Goal: Information Seeking & Learning: Learn about a topic

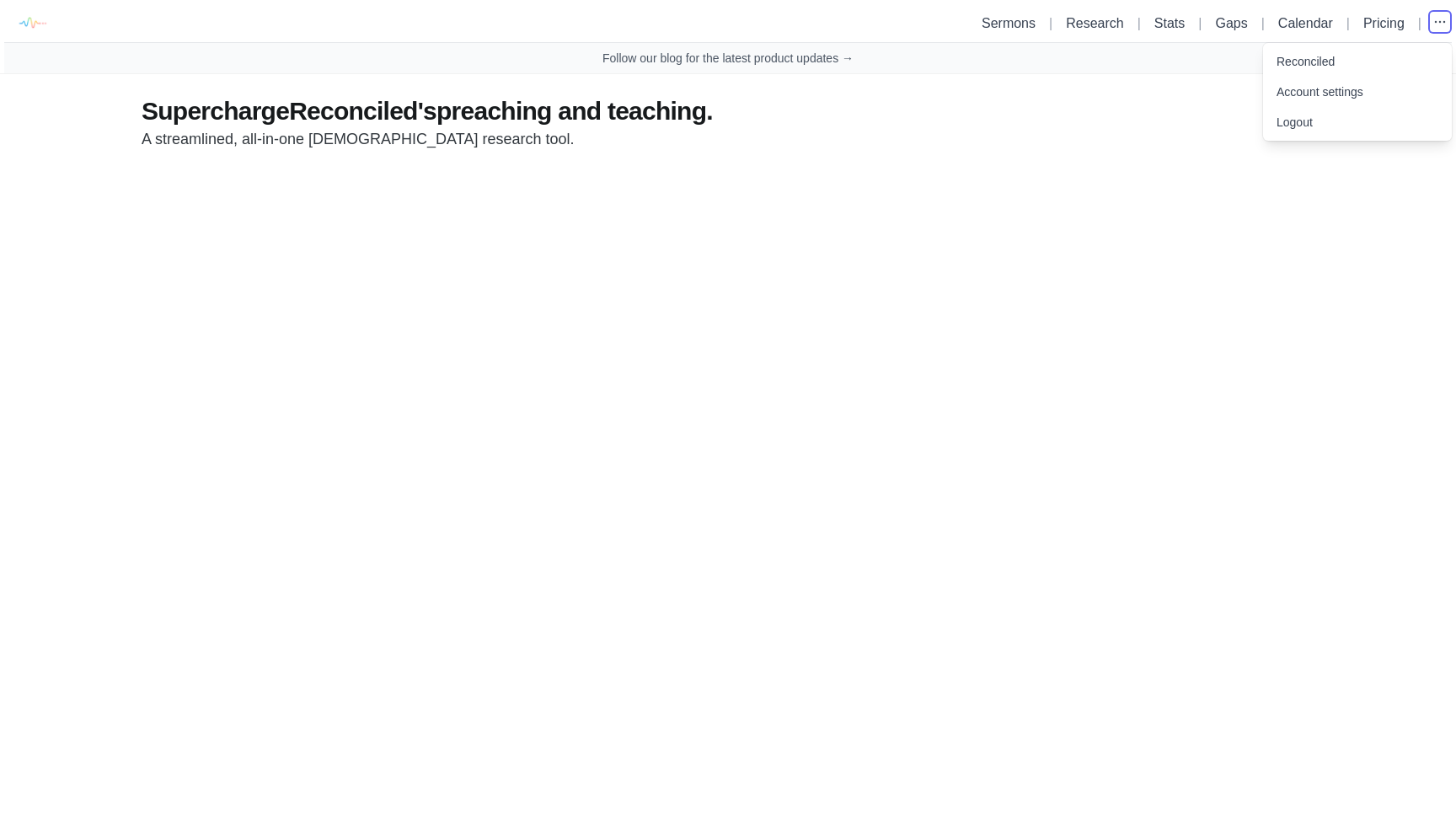
click at [995, 28] on ul "Sermons | Research | Stats | Gaps | Calendar | Pricing | Reconciled Account set…" at bounding box center [1213, 23] width 477 height 26
click at [995, 27] on link "Sermons" at bounding box center [1009, 23] width 54 height 15
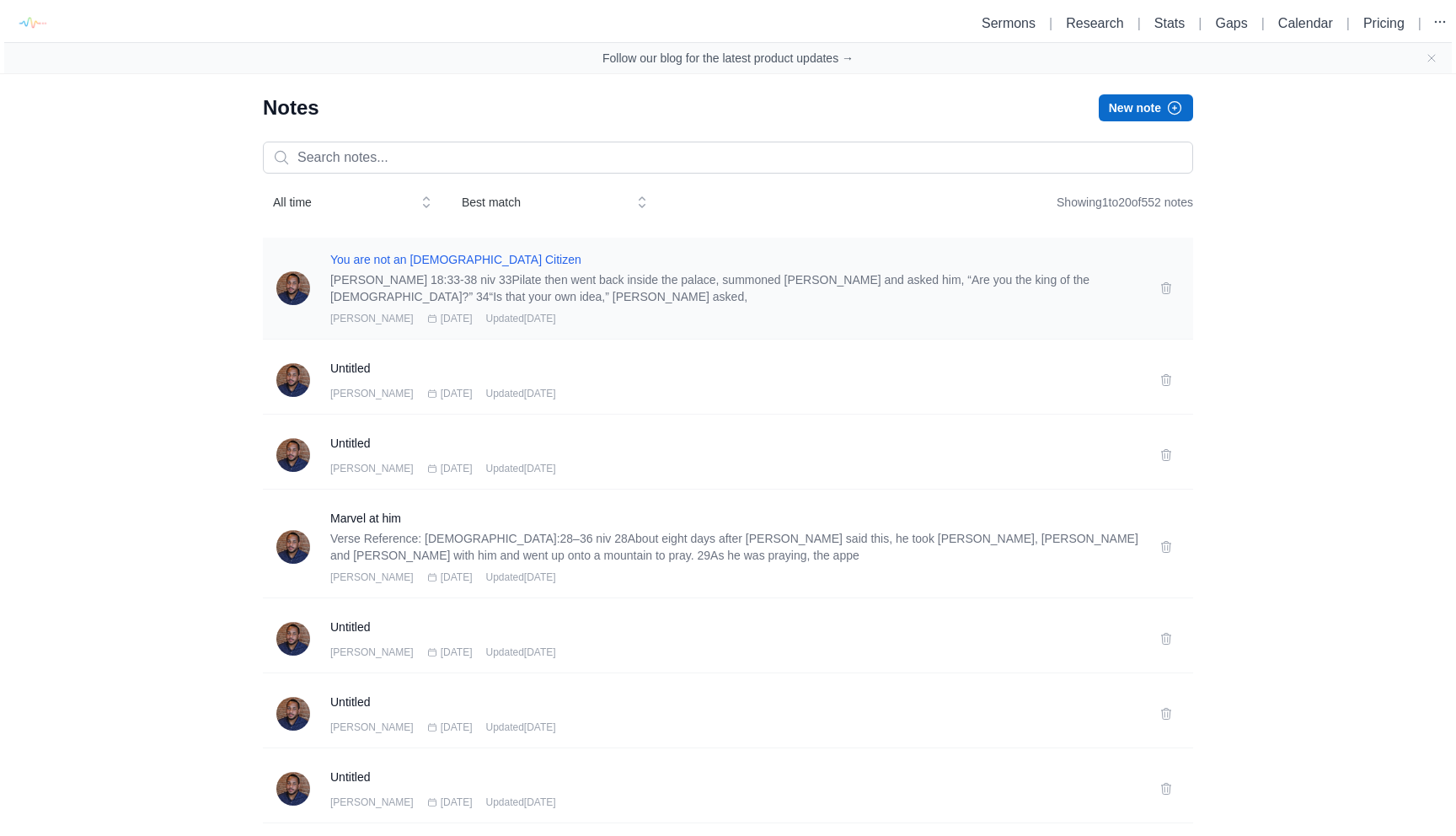
click at [475, 256] on h3 "You are not an [DEMOGRAPHIC_DATA] Citizen" at bounding box center [735, 259] width 809 height 17
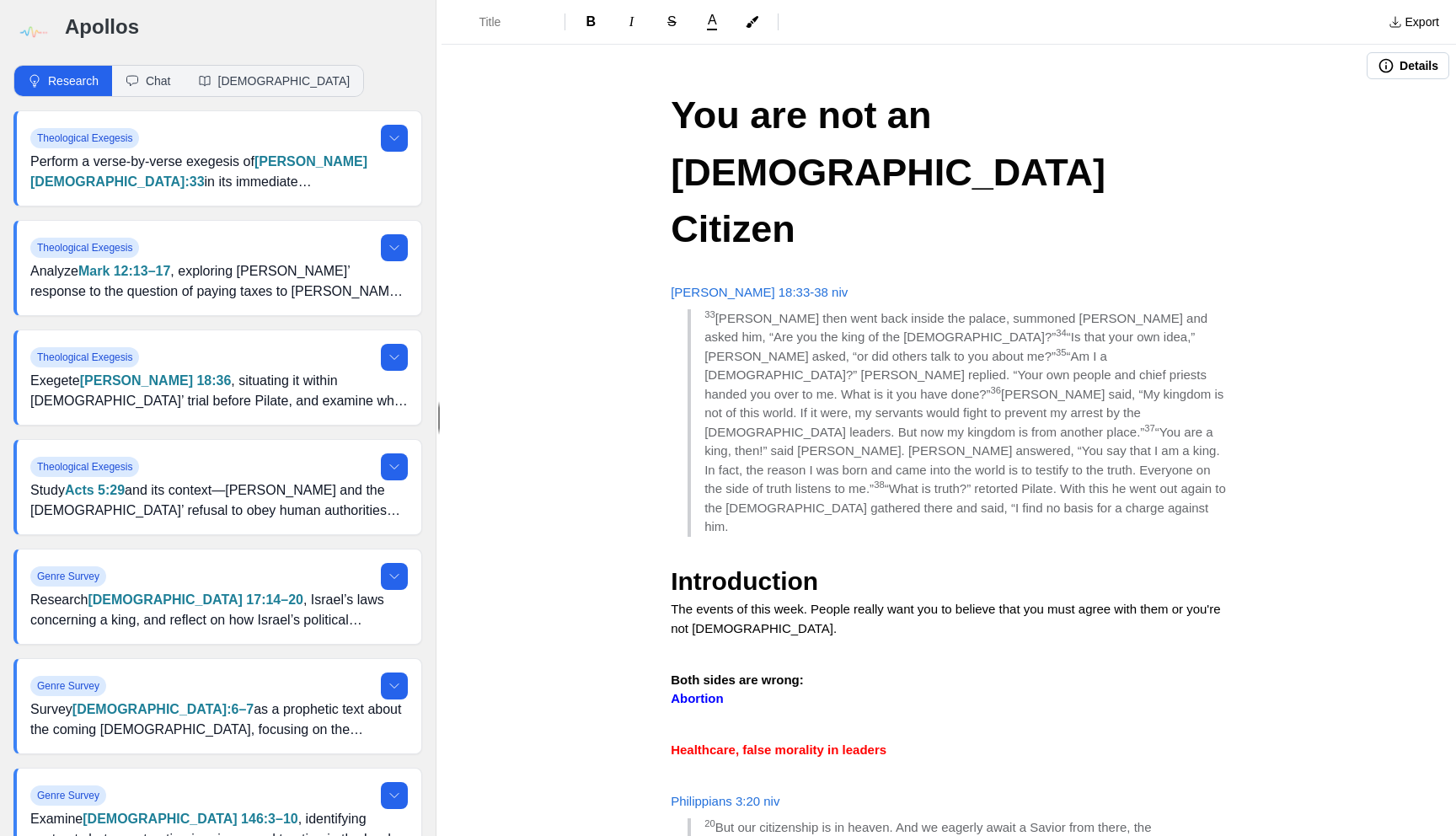
click at [826, 563] on h2 "Introduction" at bounding box center [950, 581] width 557 height 38
click at [825, 600] on p "The events of this week. People really want you to believe that you must agree …" at bounding box center [950, 619] width 557 height 38
click at [165, 87] on button "Chat" at bounding box center [148, 81] width 72 height 31
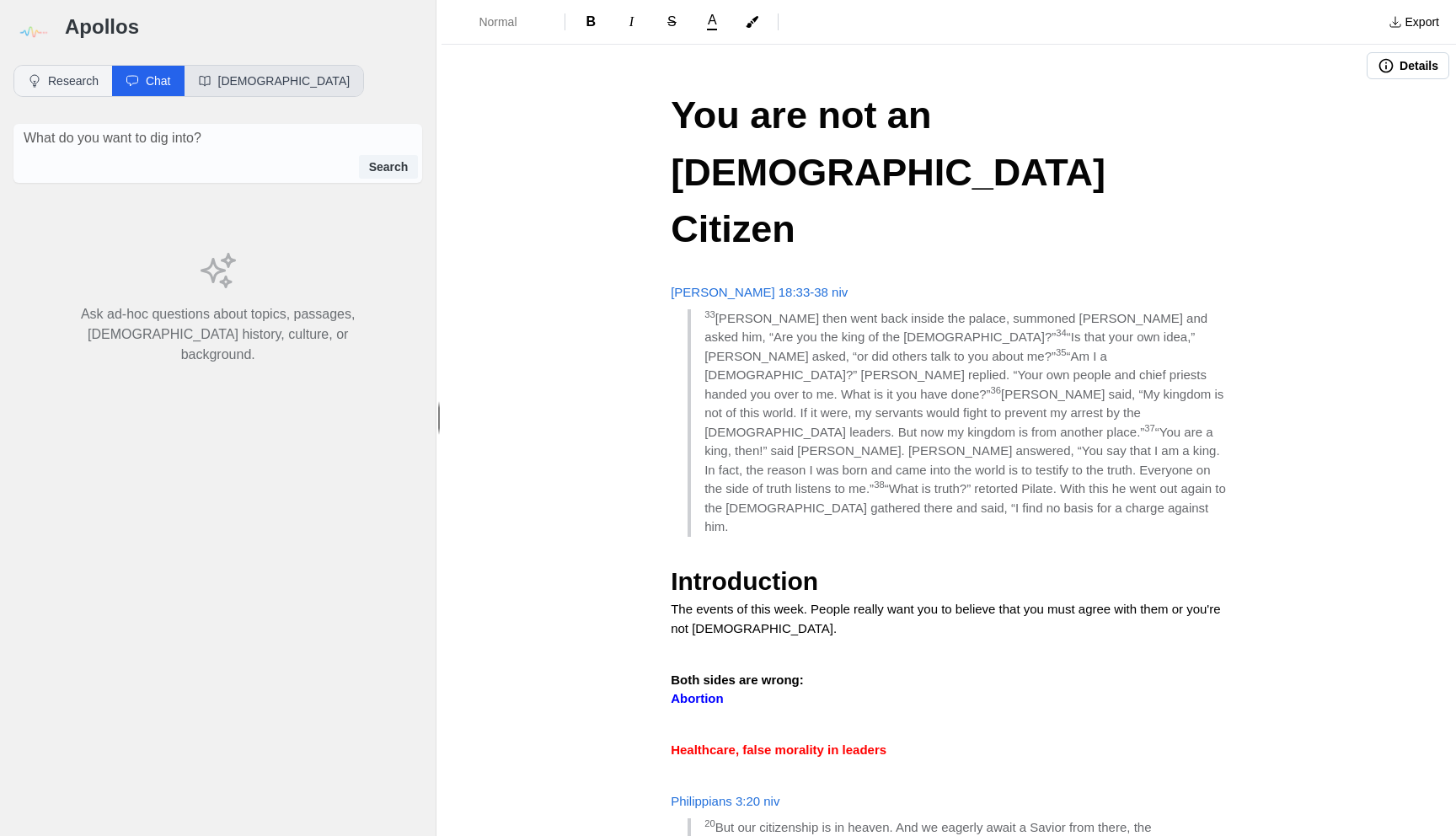
click at [221, 72] on button "Bible" at bounding box center [274, 81] width 180 height 31
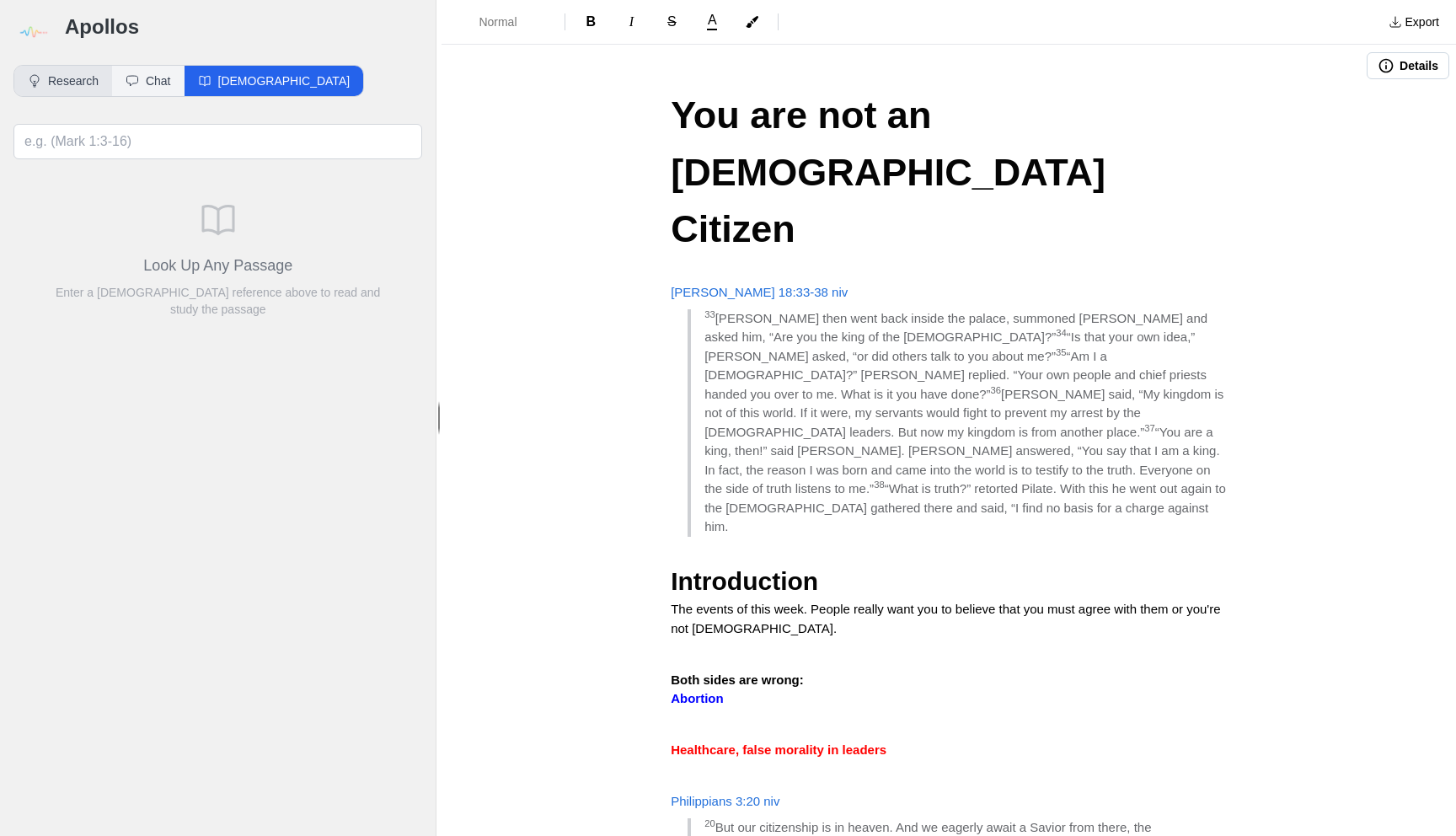
click at [80, 73] on button "Research" at bounding box center [63, 81] width 98 height 31
